Goal: Transaction & Acquisition: Purchase product/service

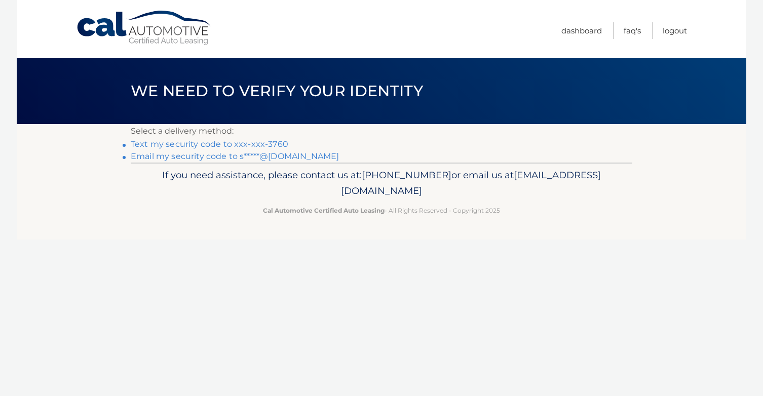
click at [250, 144] on link "Text my security code to xxx-xxx-3760" at bounding box center [210, 144] width 158 height 10
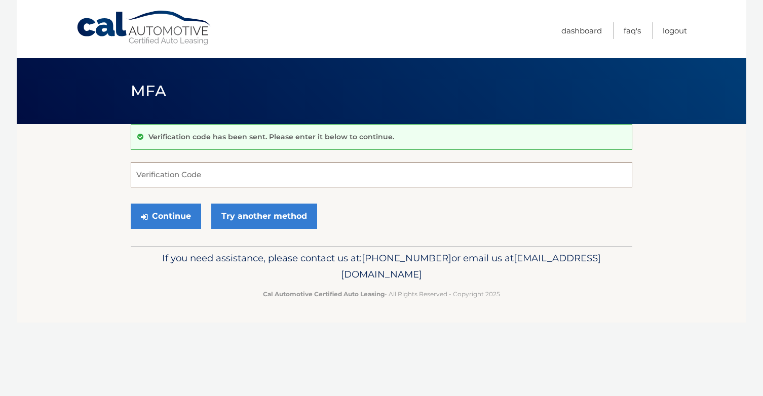
click at [223, 179] on input "Verification Code" at bounding box center [381, 174] width 501 height 25
type input "770519"
click at [170, 213] on button "Continue" at bounding box center [166, 216] width 70 height 25
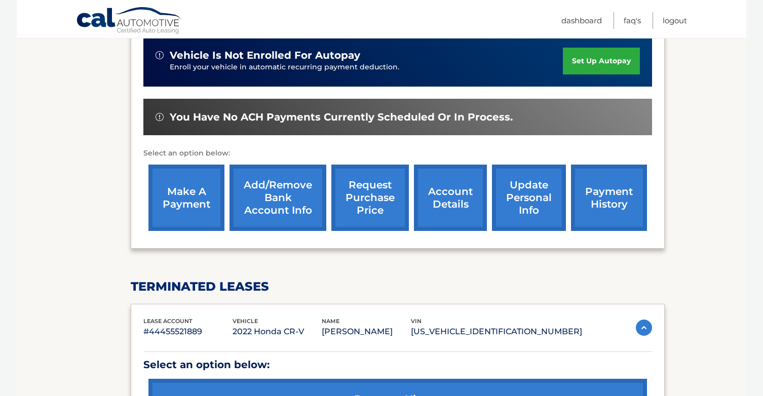
scroll to position [266, 0]
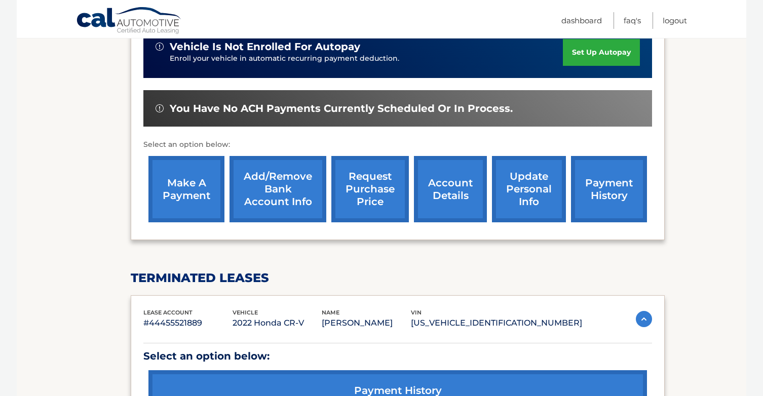
click at [194, 193] on link "make a payment" at bounding box center [186, 189] width 76 height 66
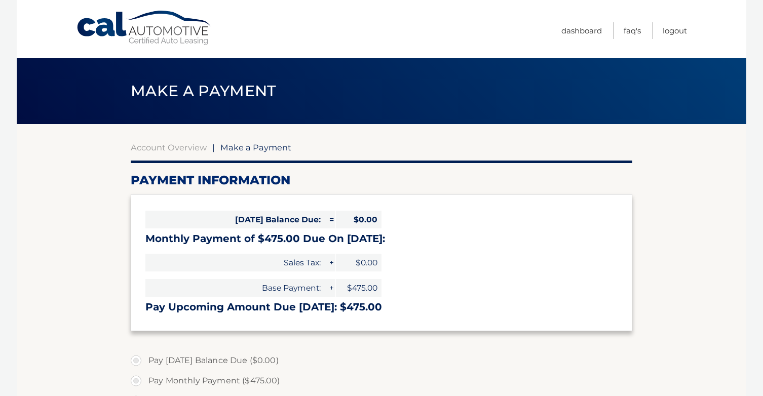
select select "ZGY5MTU0OWItMzgxNS00MjY5LThkNDAtZmM4ZWVhY2EwYmEz"
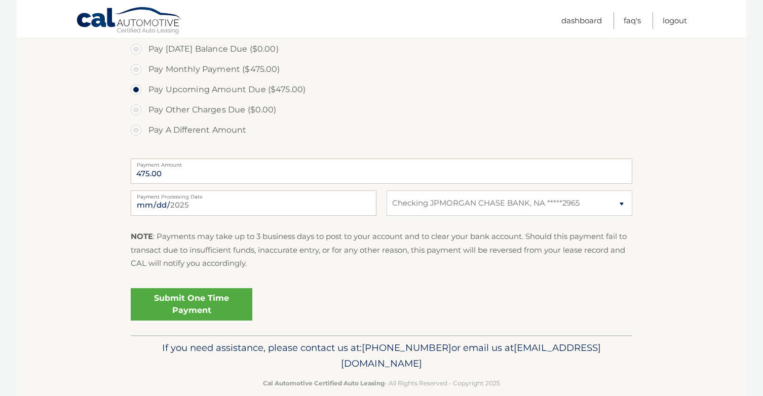
scroll to position [316, 0]
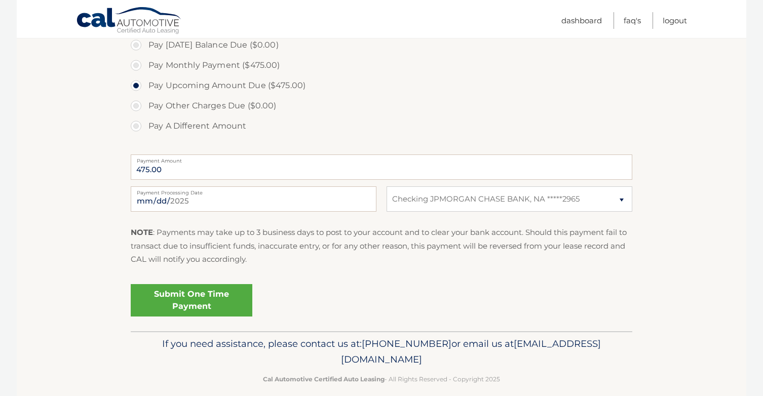
click at [193, 301] on link "Submit One Time Payment" at bounding box center [192, 300] width 122 height 32
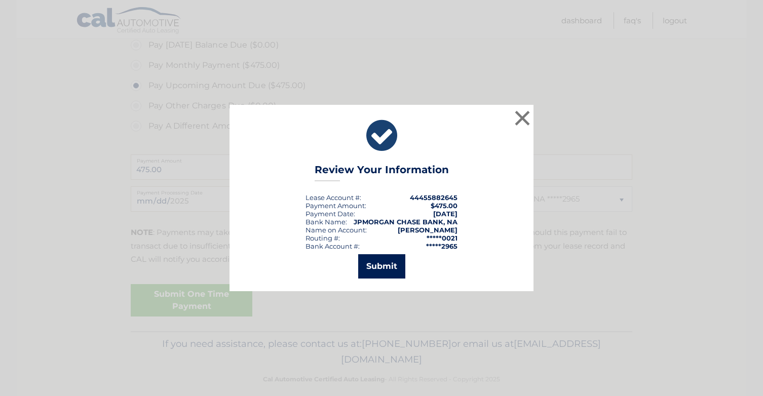
click at [381, 266] on button "Submit" at bounding box center [381, 266] width 47 height 24
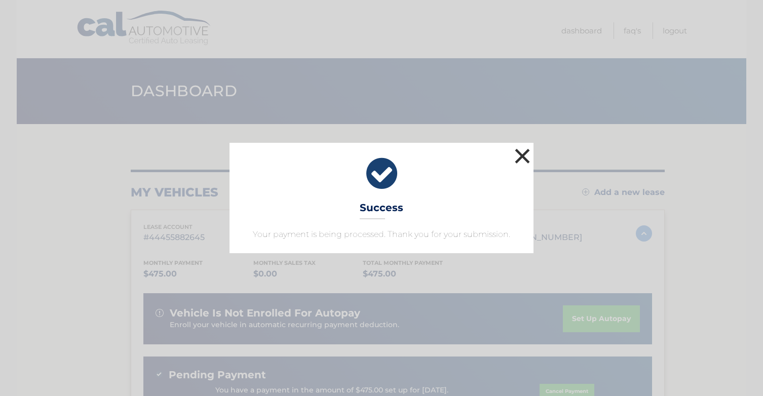
click at [522, 155] on button "×" at bounding box center [522, 156] width 20 height 20
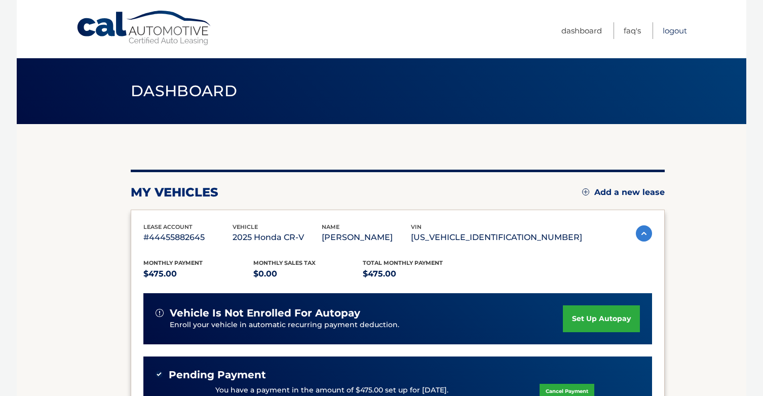
click at [674, 31] on link "Logout" at bounding box center [674, 30] width 24 height 17
